Goal: Task Accomplishment & Management: Complete application form

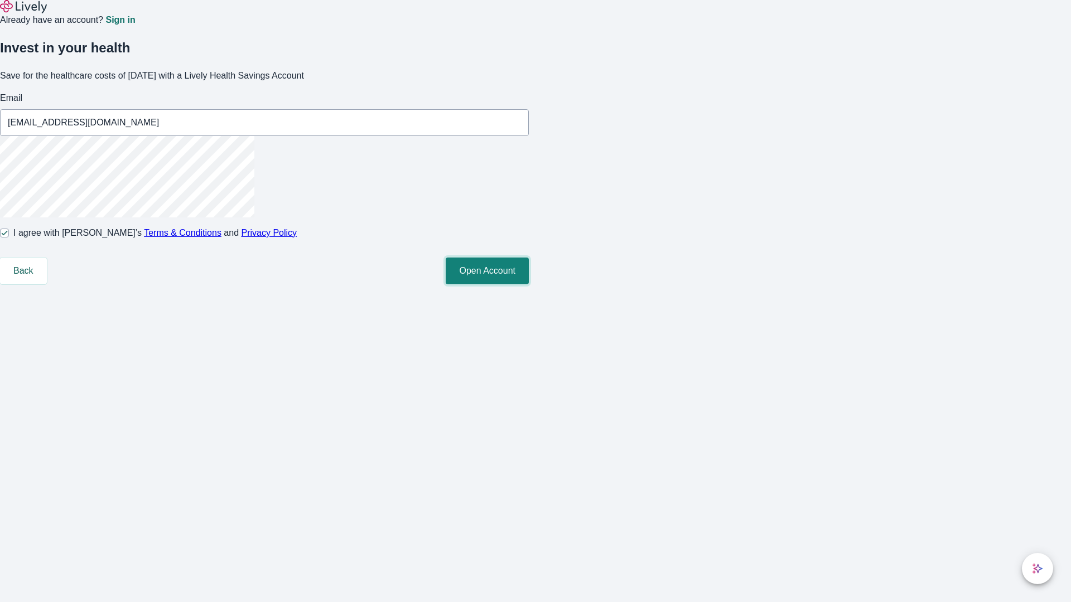
click at [529, 284] on button "Open Account" at bounding box center [487, 271] width 83 height 27
type input "[EMAIL_ADDRESS][DOMAIN_NAME]"
click at [9, 238] on input "I agree with Lively’s Terms & Conditions and Privacy Policy" at bounding box center [4, 233] width 9 height 9
checkbox input "false"
type input "[EMAIL_ADDRESS][DOMAIN_NAME]"
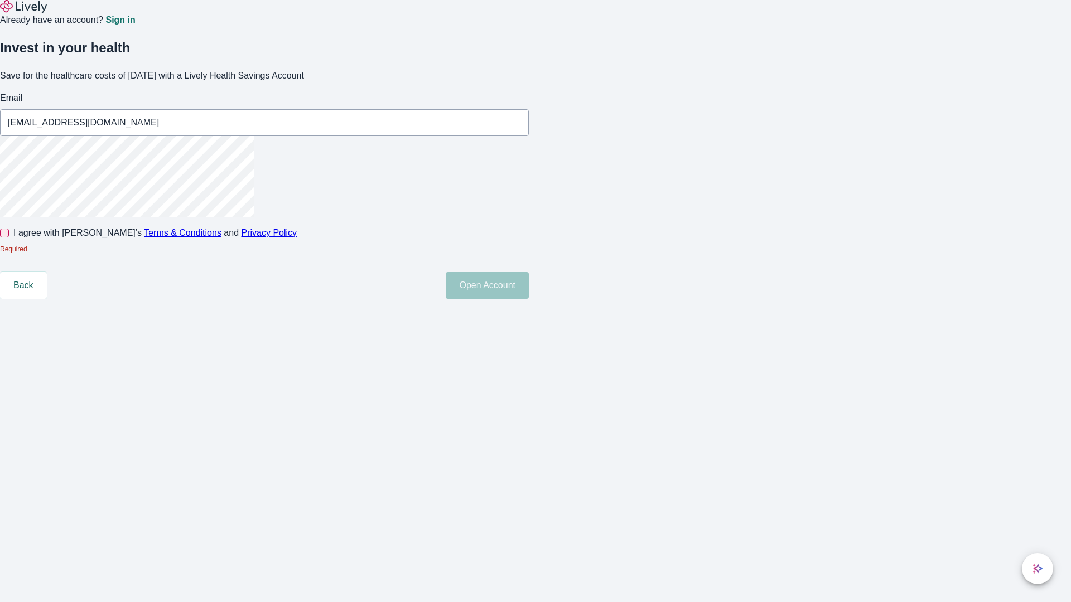
click at [9, 238] on input "I agree with Lively’s Terms & Conditions and Privacy Policy" at bounding box center [4, 233] width 9 height 9
checkbox input "true"
click at [529, 284] on button "Open Account" at bounding box center [487, 271] width 83 height 27
